Goal: Navigation & Orientation: Find specific page/section

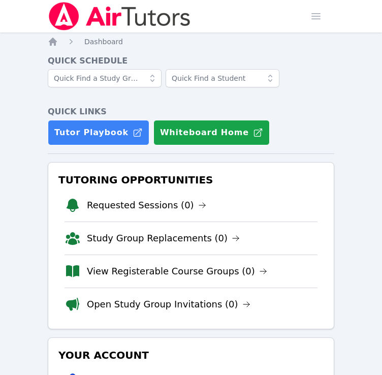
scroll to position [189, 0]
